Goal: Information Seeking & Learning: Learn about a topic

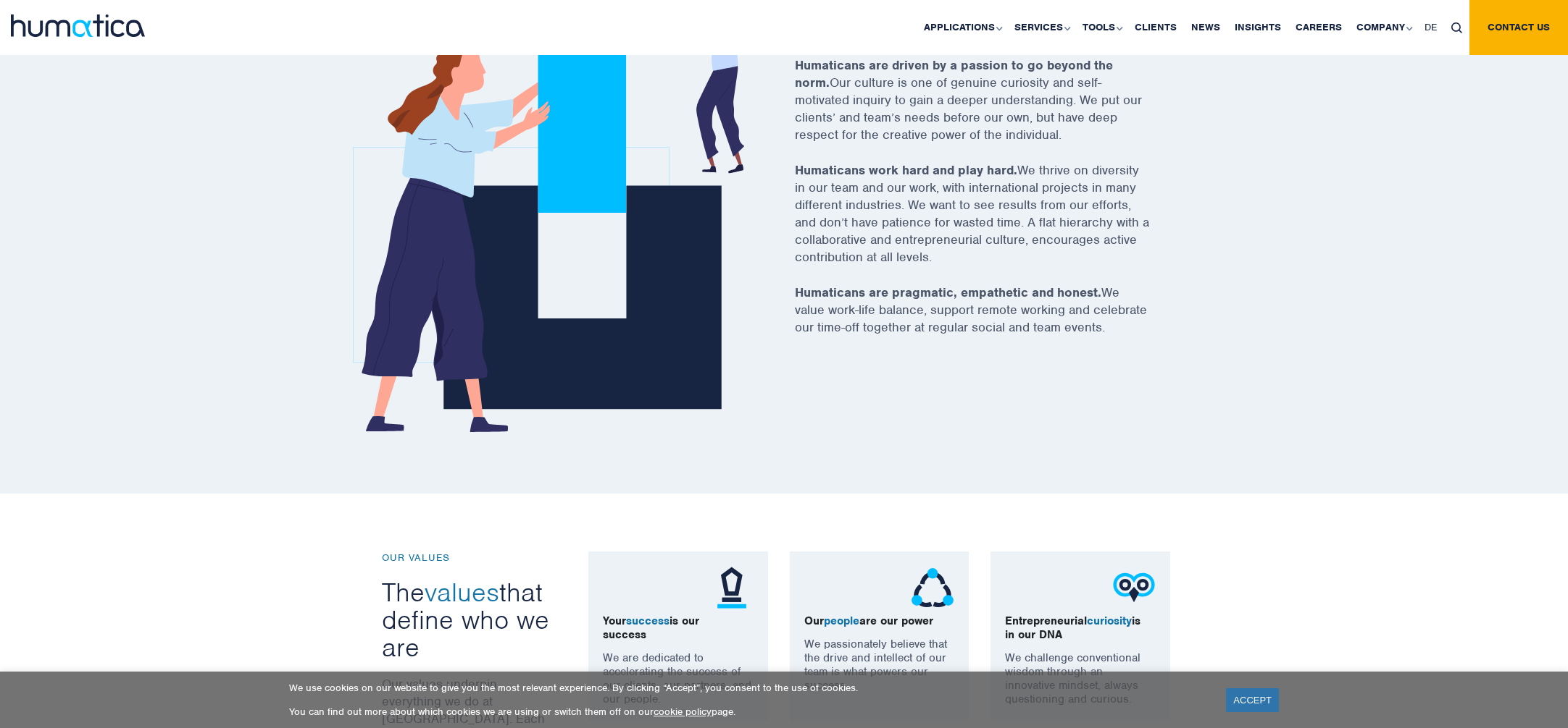
scroll to position [579, 0]
click at [1250, 697] on link "ACCEPT" at bounding box center [1252, 701] width 53 height 24
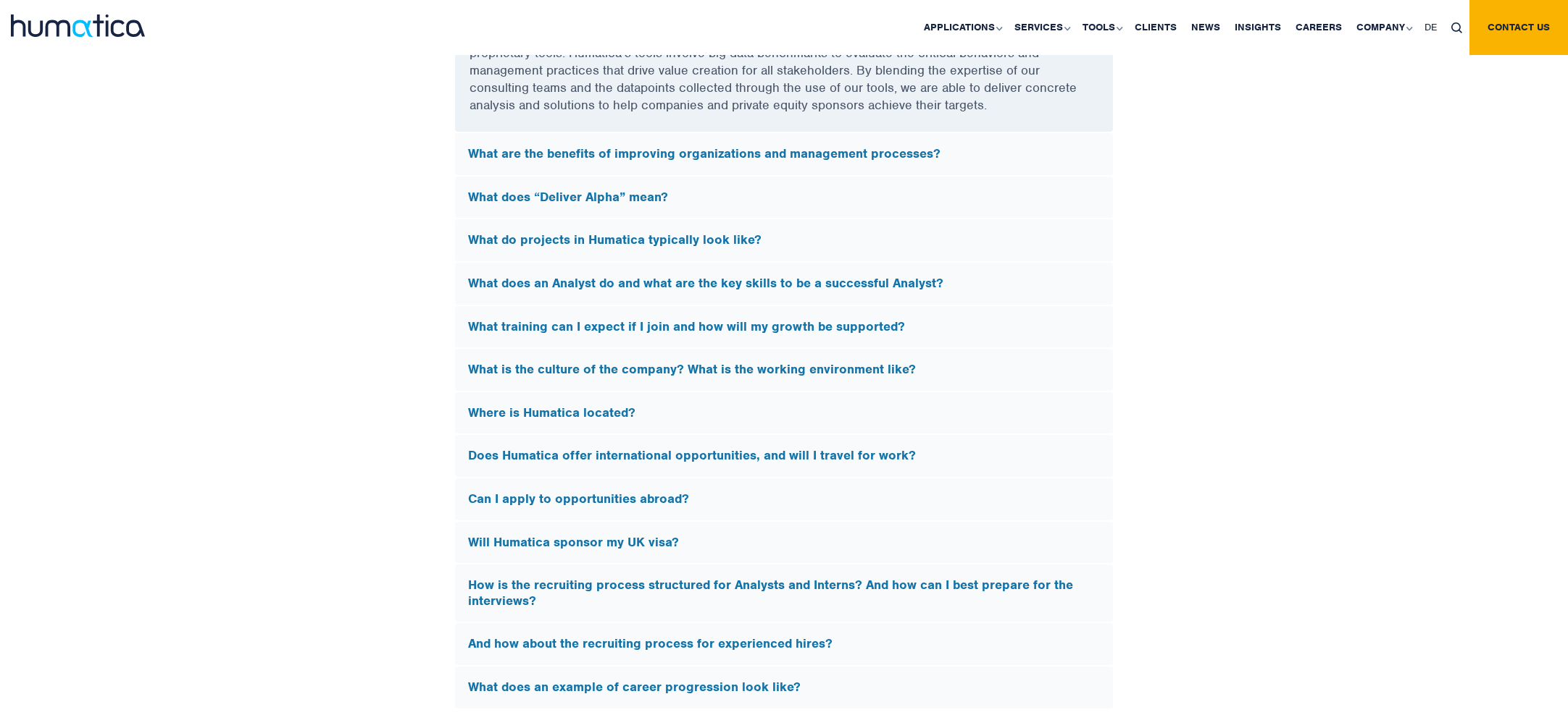
scroll to position [4127, 0]
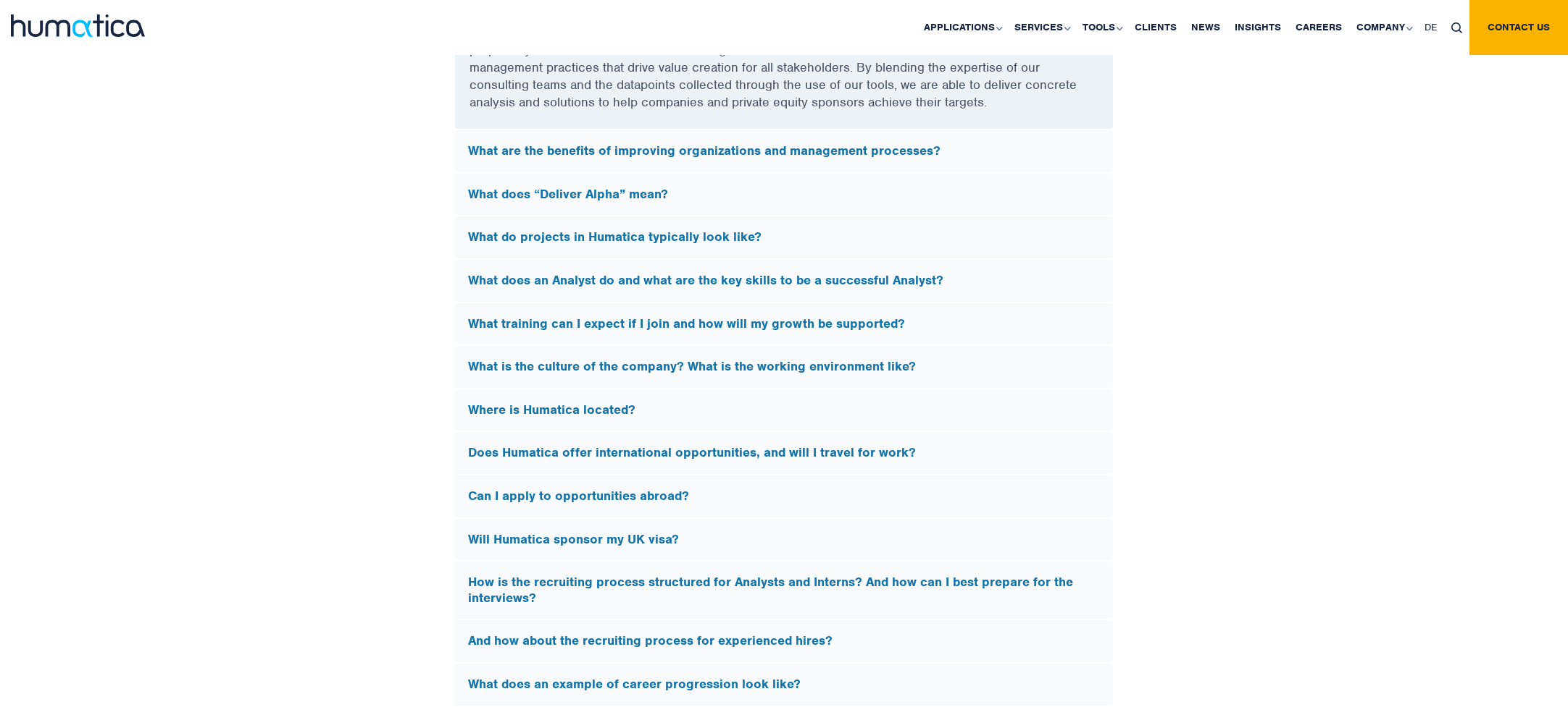
click at [837, 273] on h5 "What does an Analyst do and what are the key skills to be a successful Analyst?" at bounding box center [784, 281] width 632 height 16
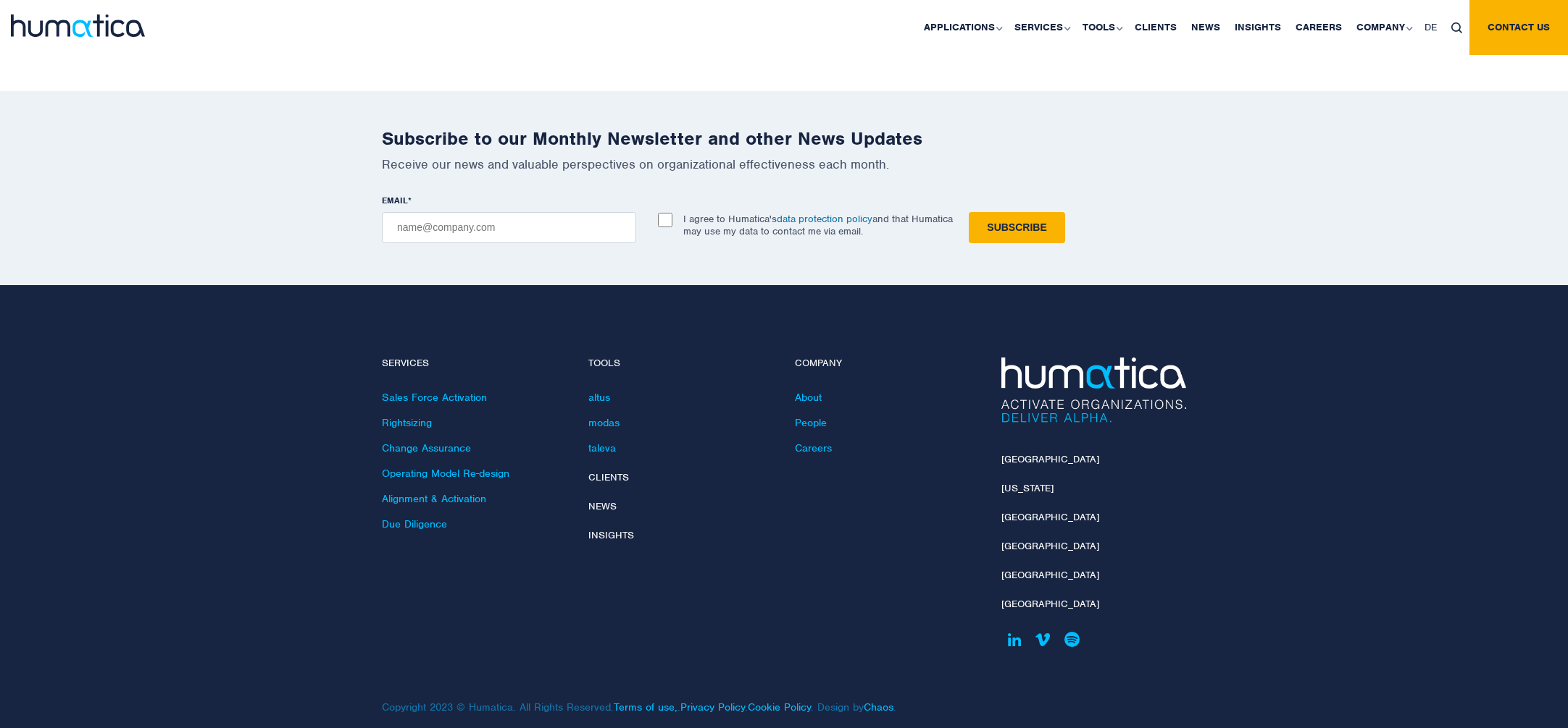
scroll to position [5158, 0]
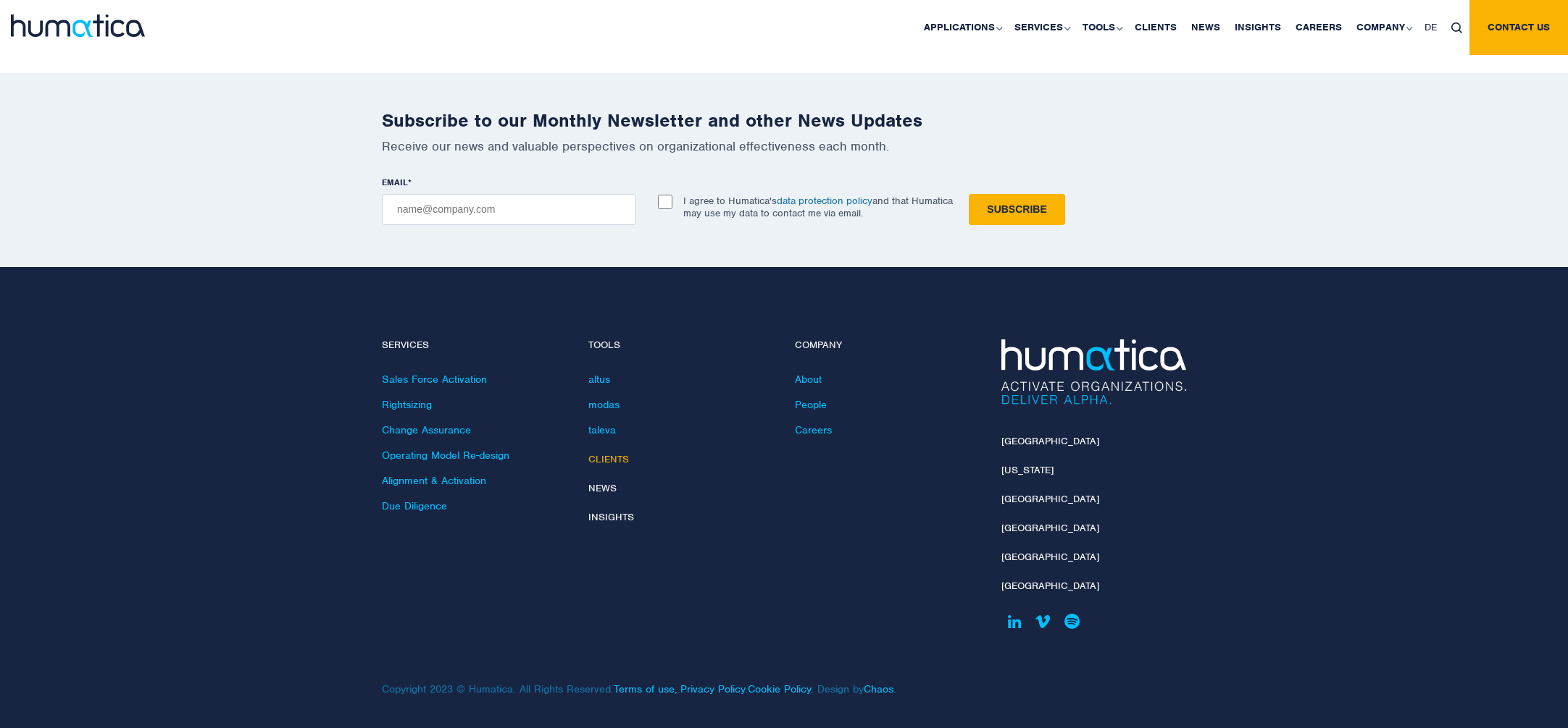
click at [609, 456] on link "Clients" at bounding box center [608, 459] width 41 height 12
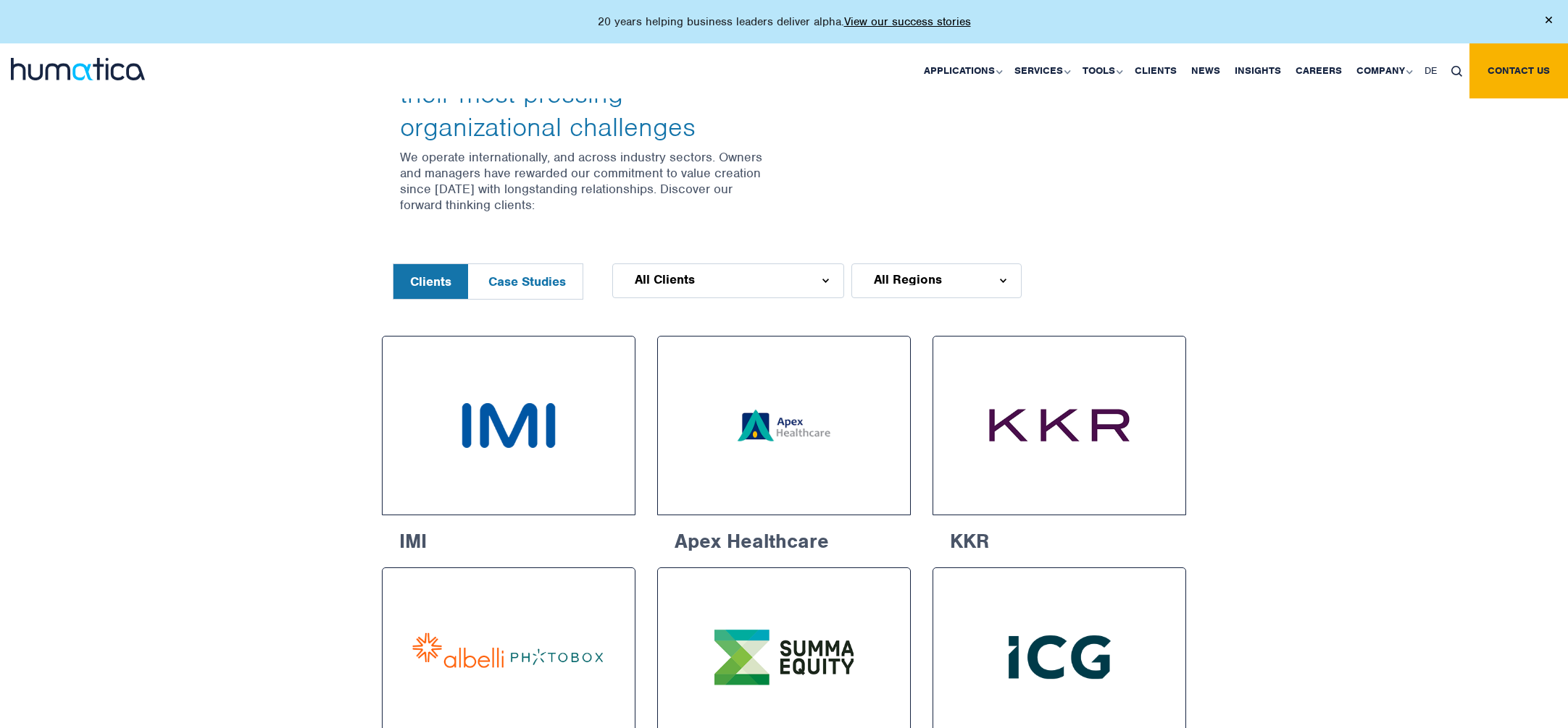
scroll to position [507, 0]
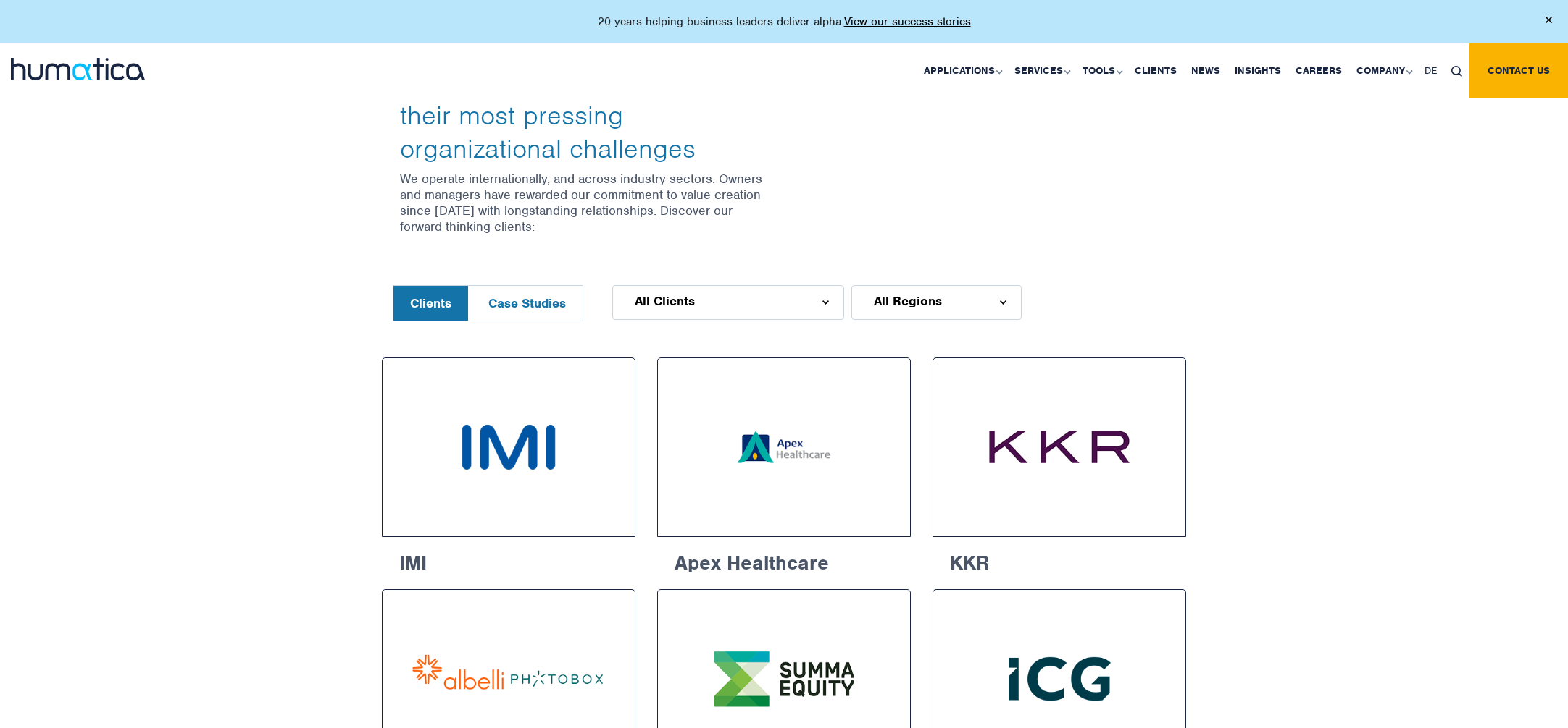
click at [973, 304] on div "All Regions" at bounding box center [936, 302] width 170 height 34
click at [894, 394] on li "Europe" at bounding box center [980, 399] width 216 height 22
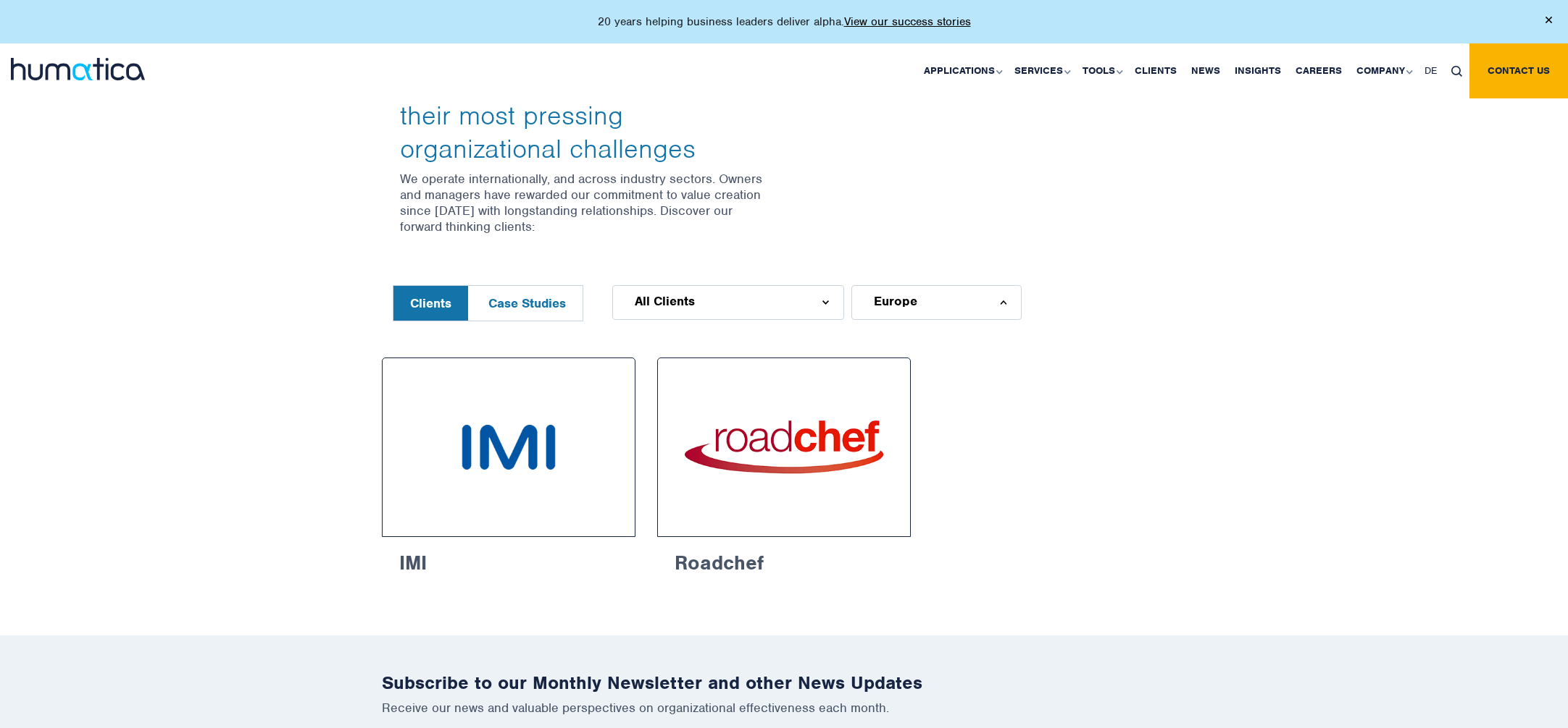
click at [783, 307] on div "All Clients" at bounding box center [728, 302] width 232 height 34
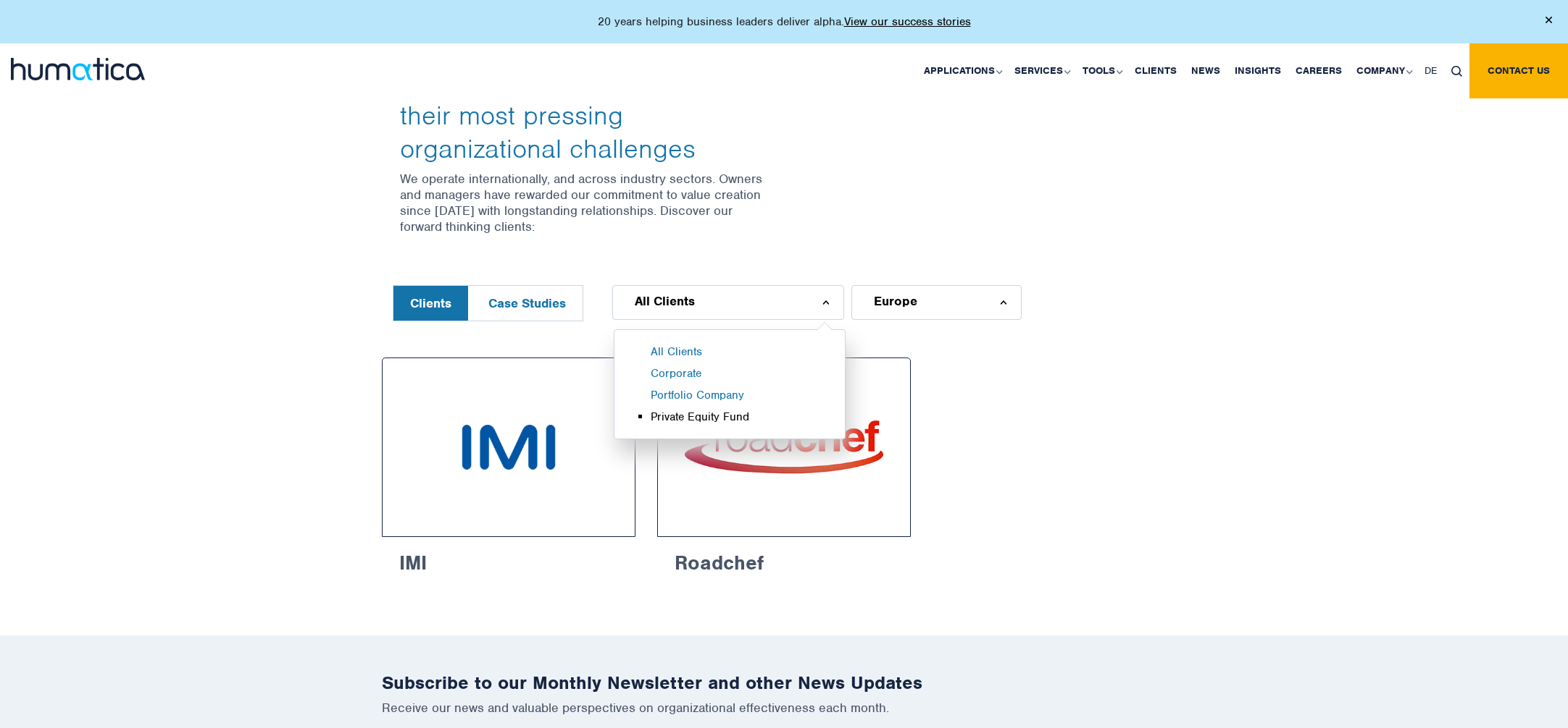
click at [699, 414] on li "Private Equity Fund" at bounding box center [748, 420] width 194 height 22
